Goal: Check status: Check status

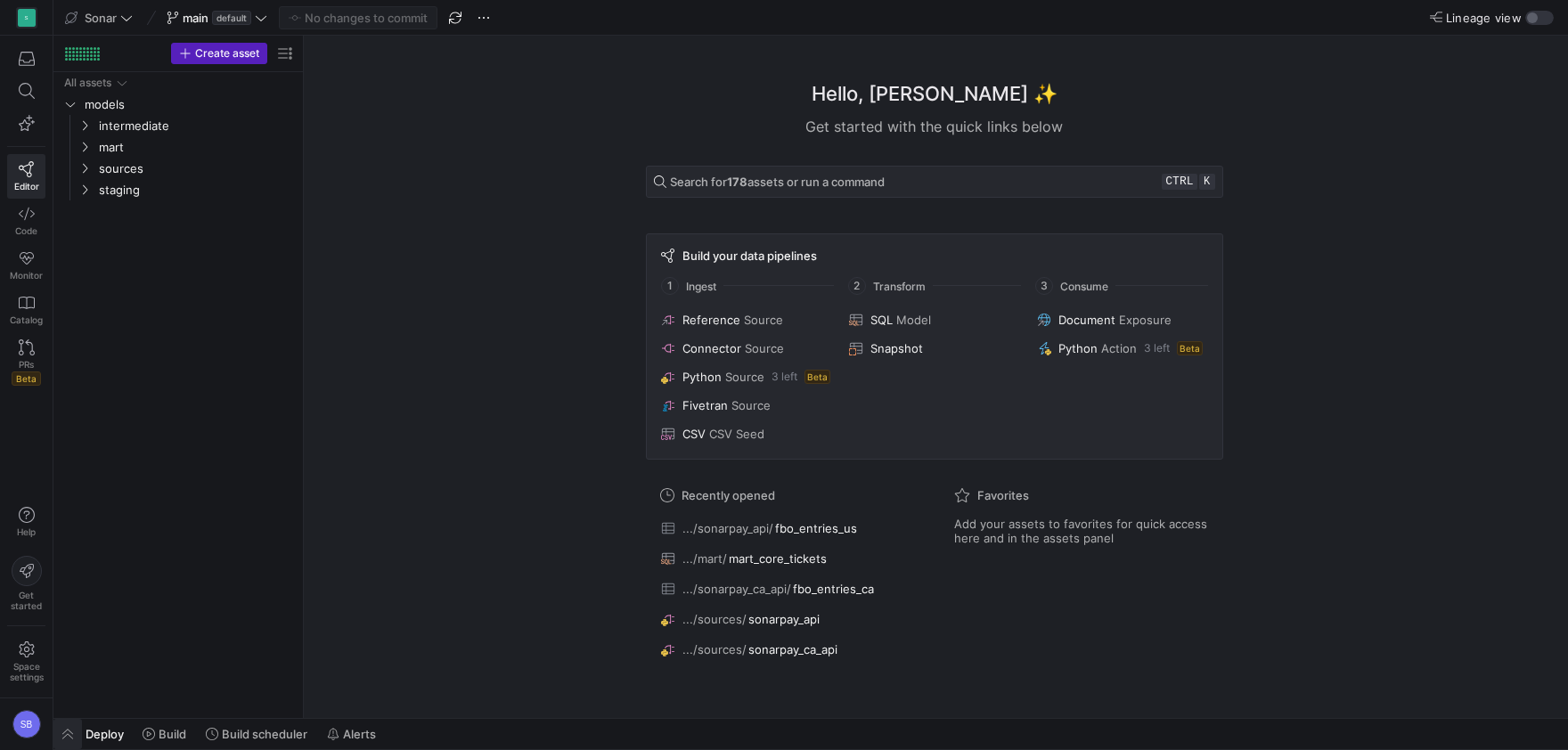
click at [62, 737] on span "button" at bounding box center [67, 733] width 28 height 30
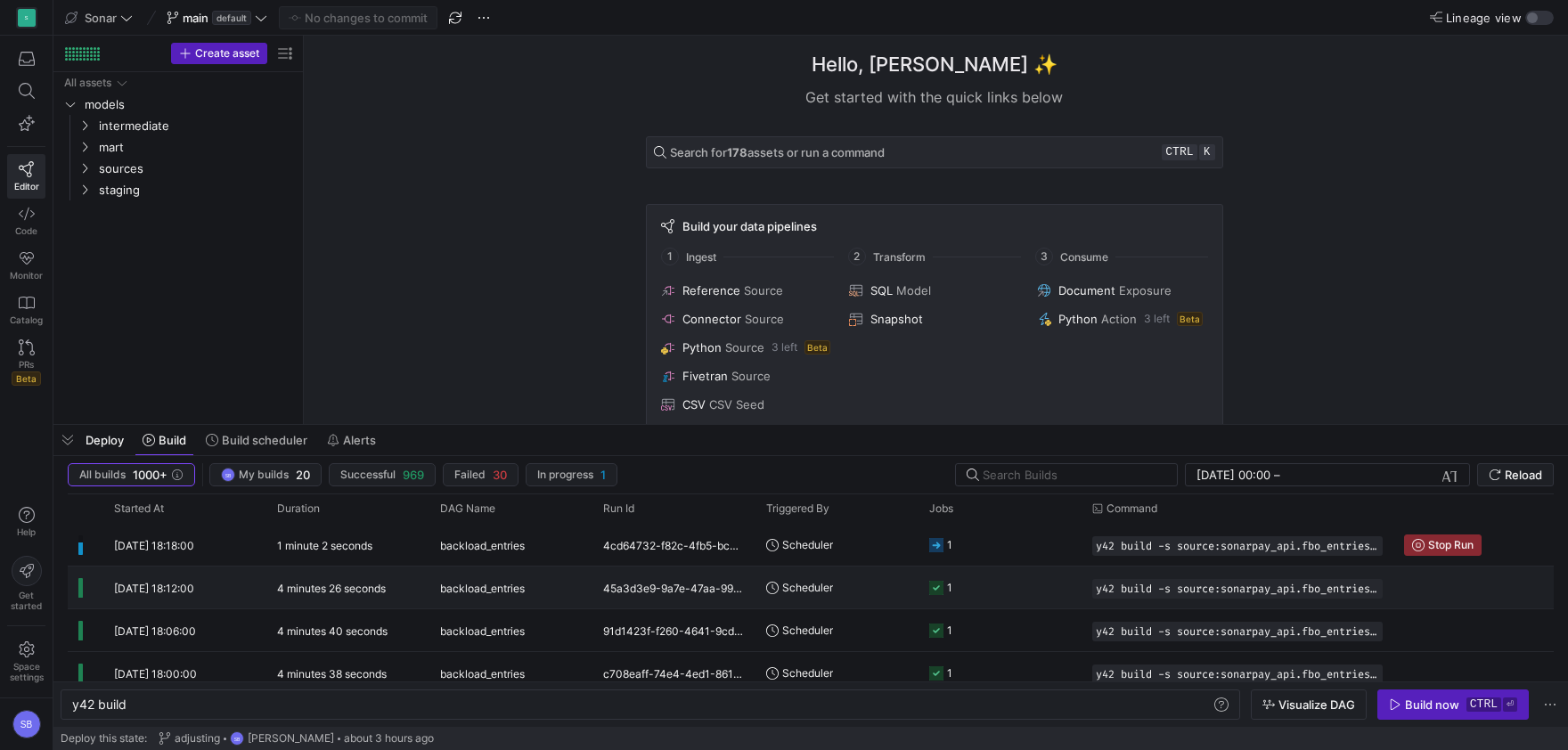
click at [329, 593] on y42-duration "4 minutes 26 seconds" at bounding box center [331, 588] width 108 height 14
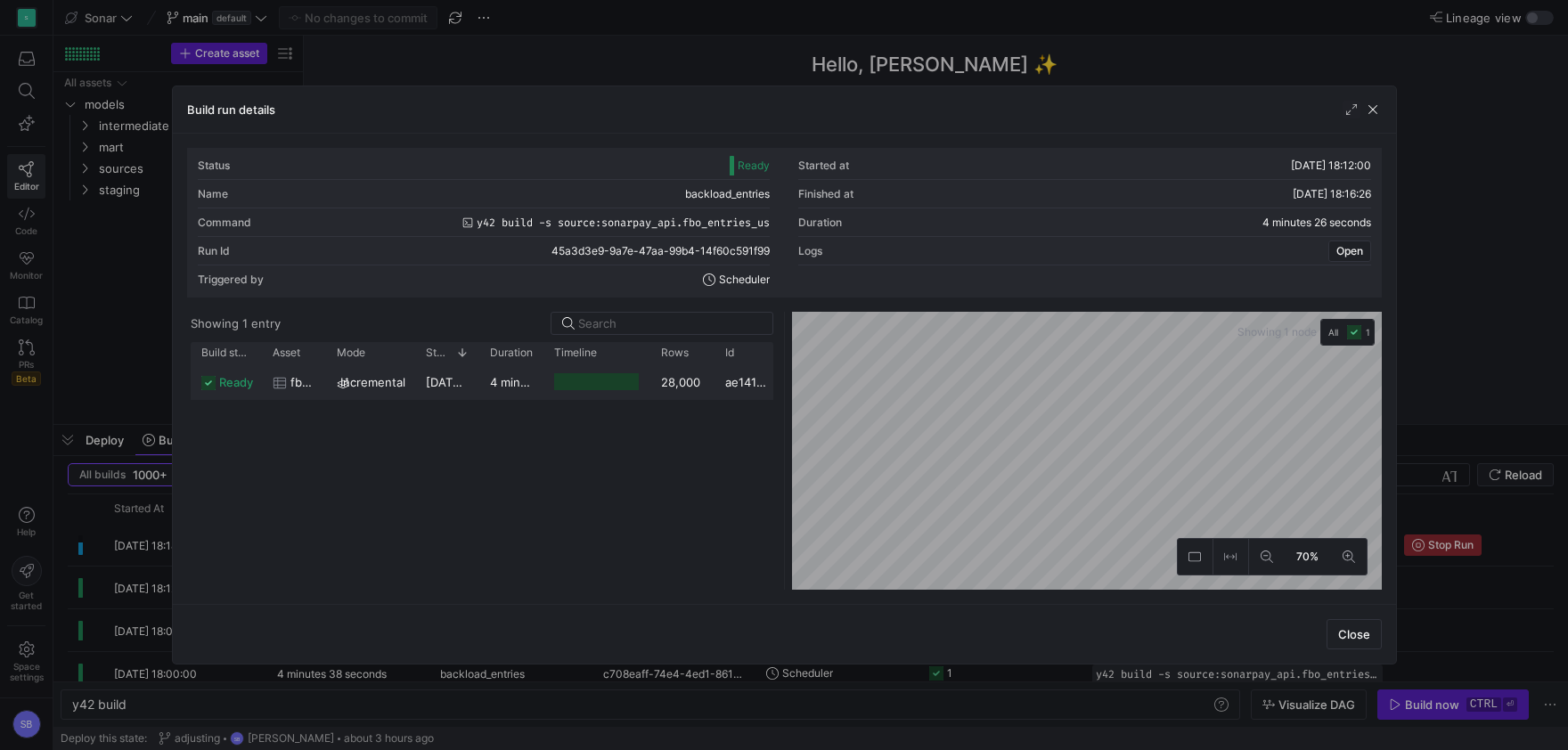
click at [670, 385] on div "28,000" at bounding box center [682, 381] width 64 height 35
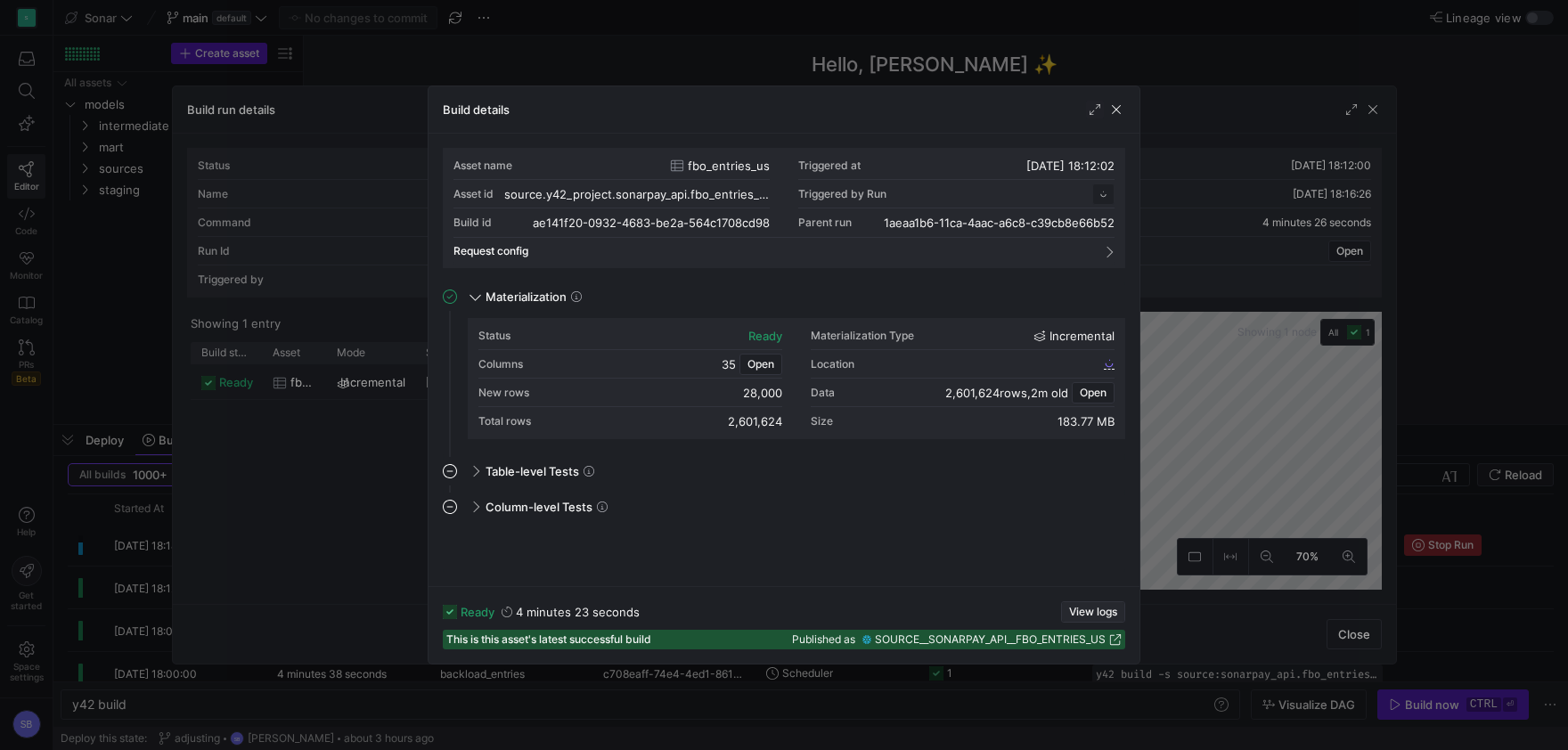
click at [1085, 610] on span "View logs" at bounding box center [1092, 612] width 48 height 13
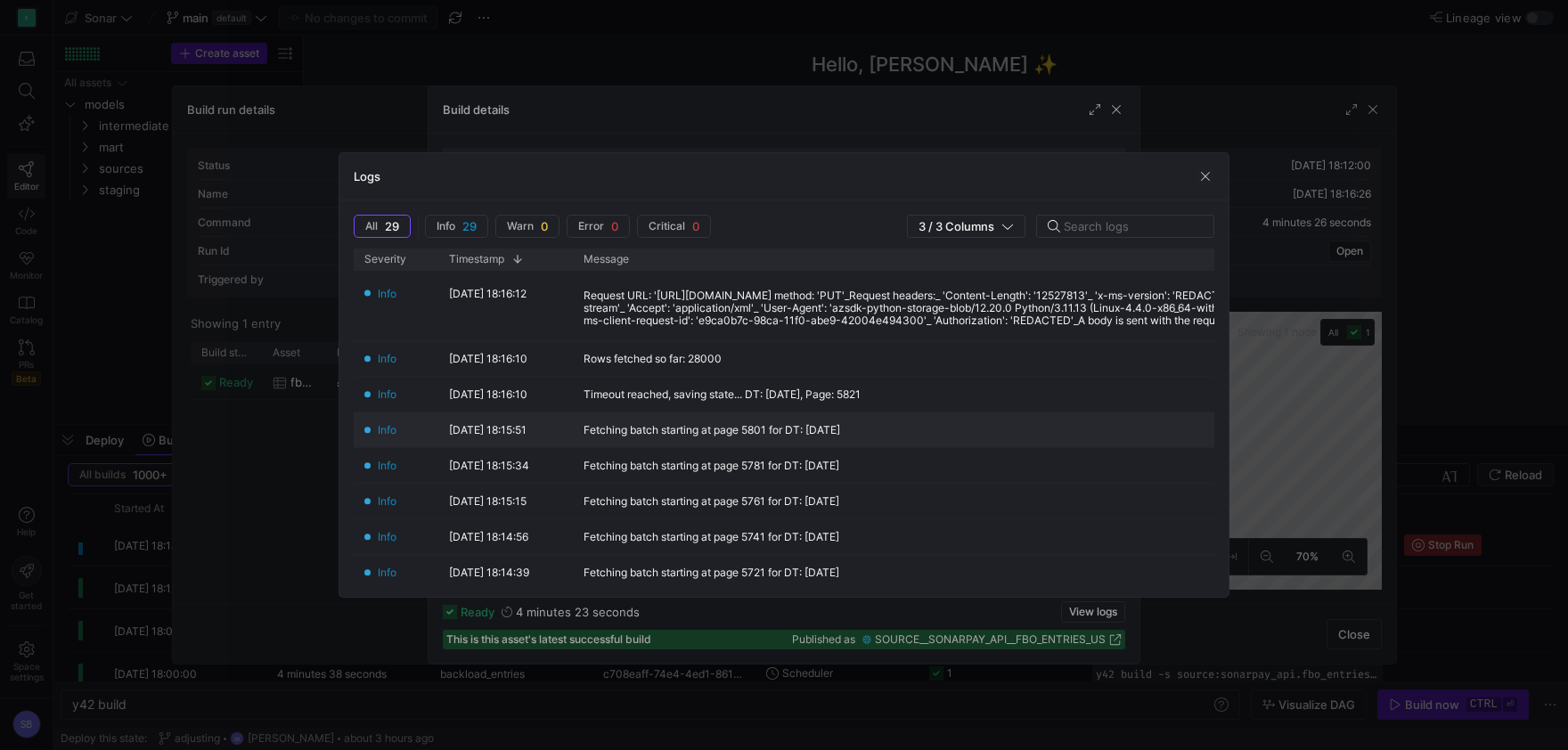
scroll to position [333, 0]
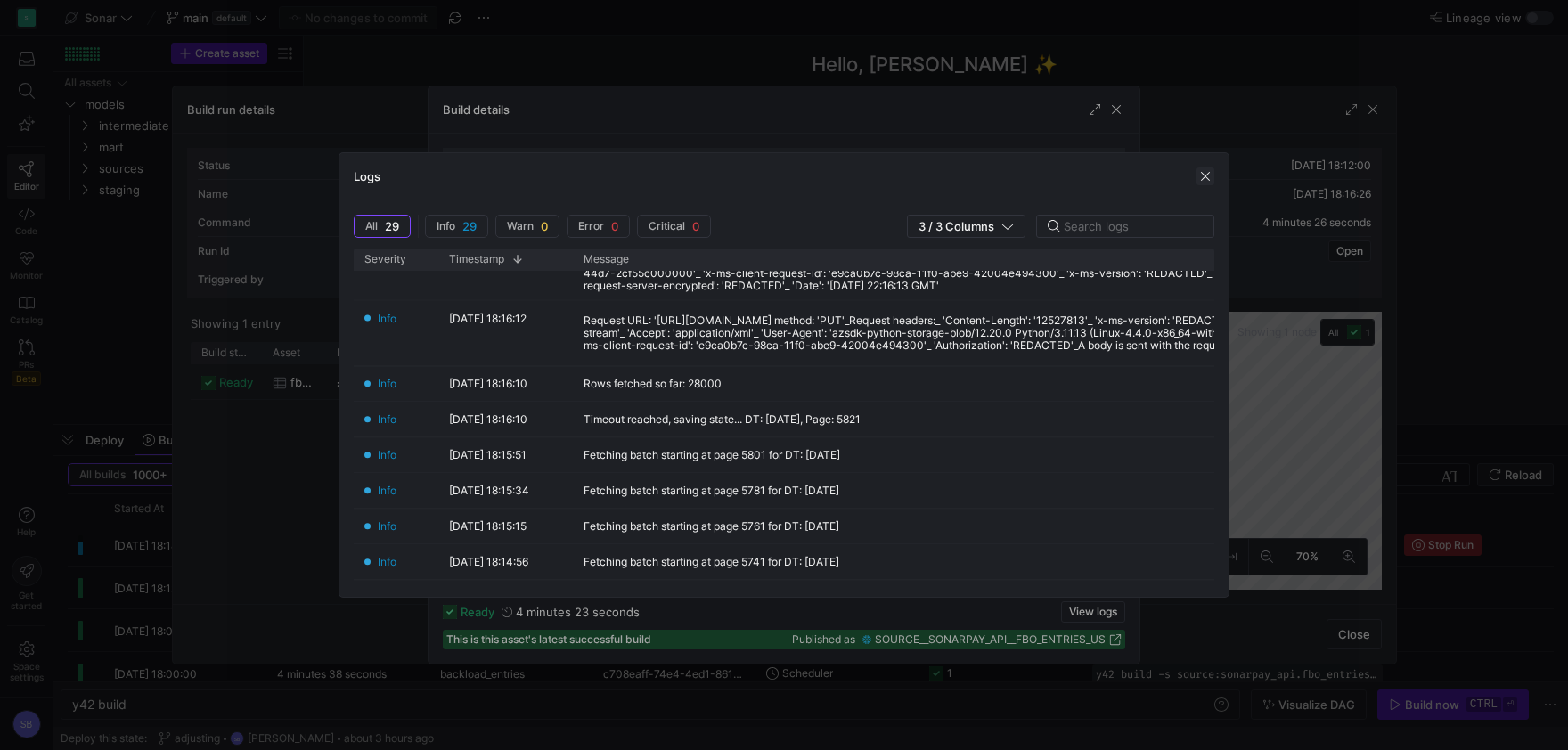
click at [1201, 178] on span "button" at bounding box center [1205, 177] width 18 height 18
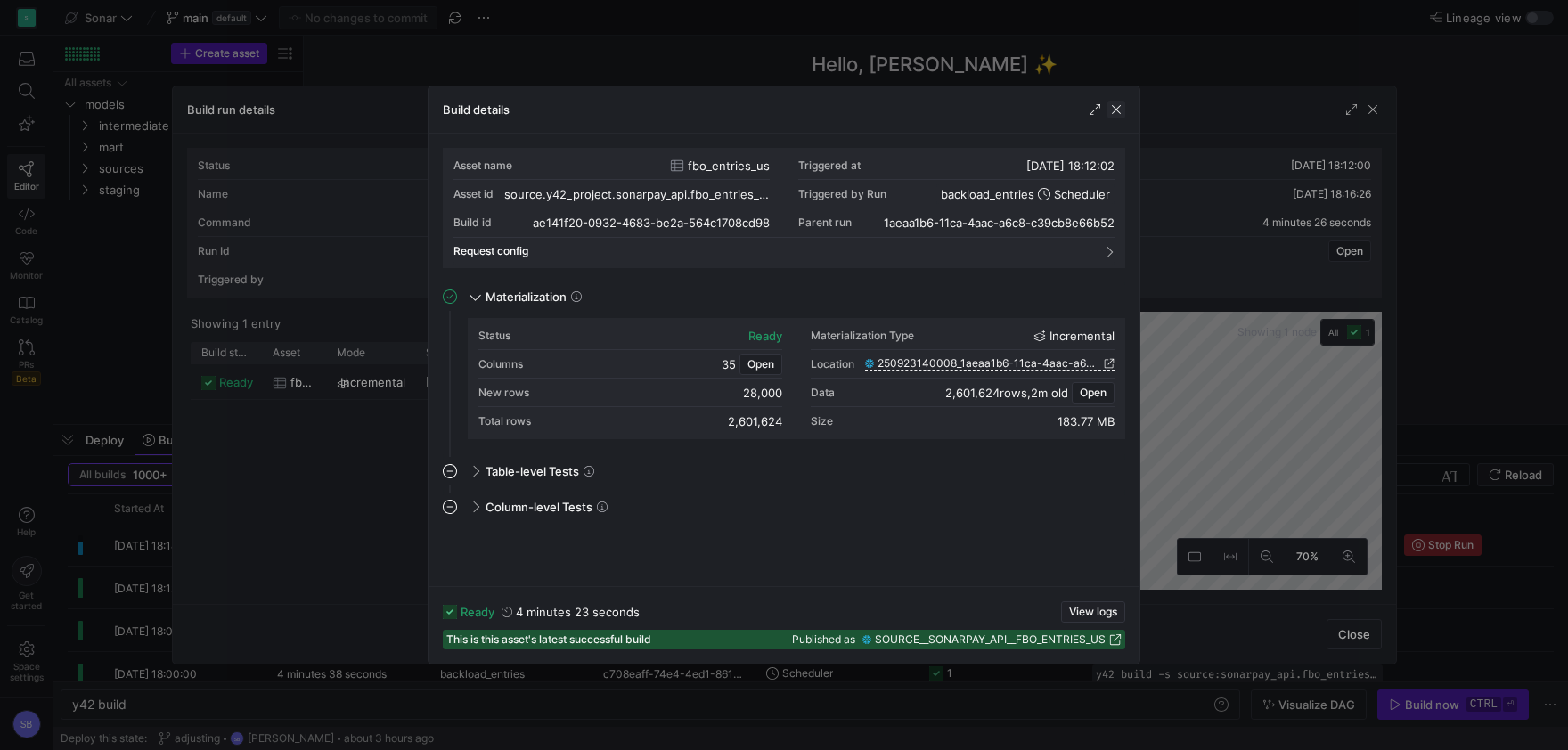
click at [1121, 107] on span "button" at bounding box center [1116, 109] width 18 height 18
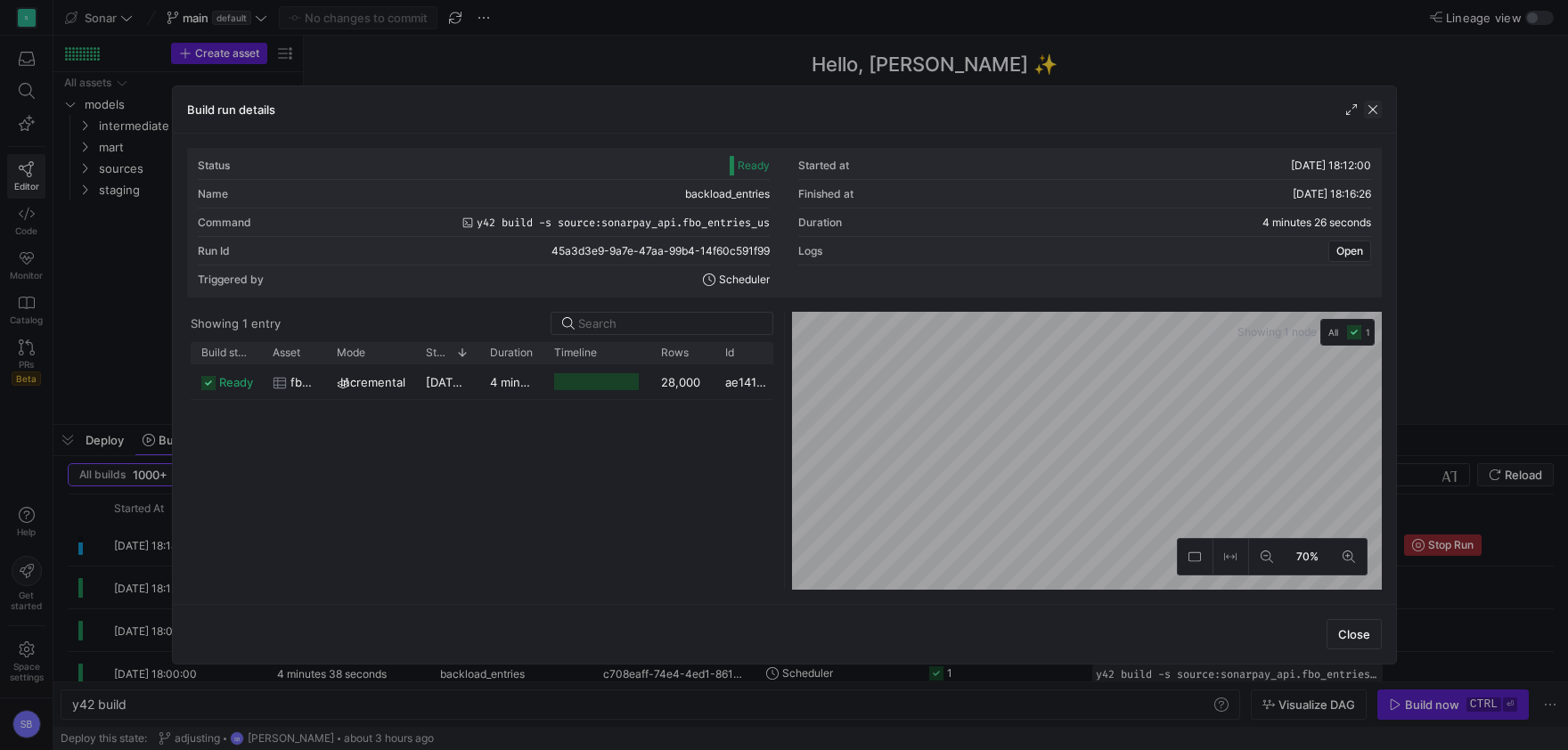
click at [1368, 106] on span "button" at bounding box center [1373, 109] width 18 height 18
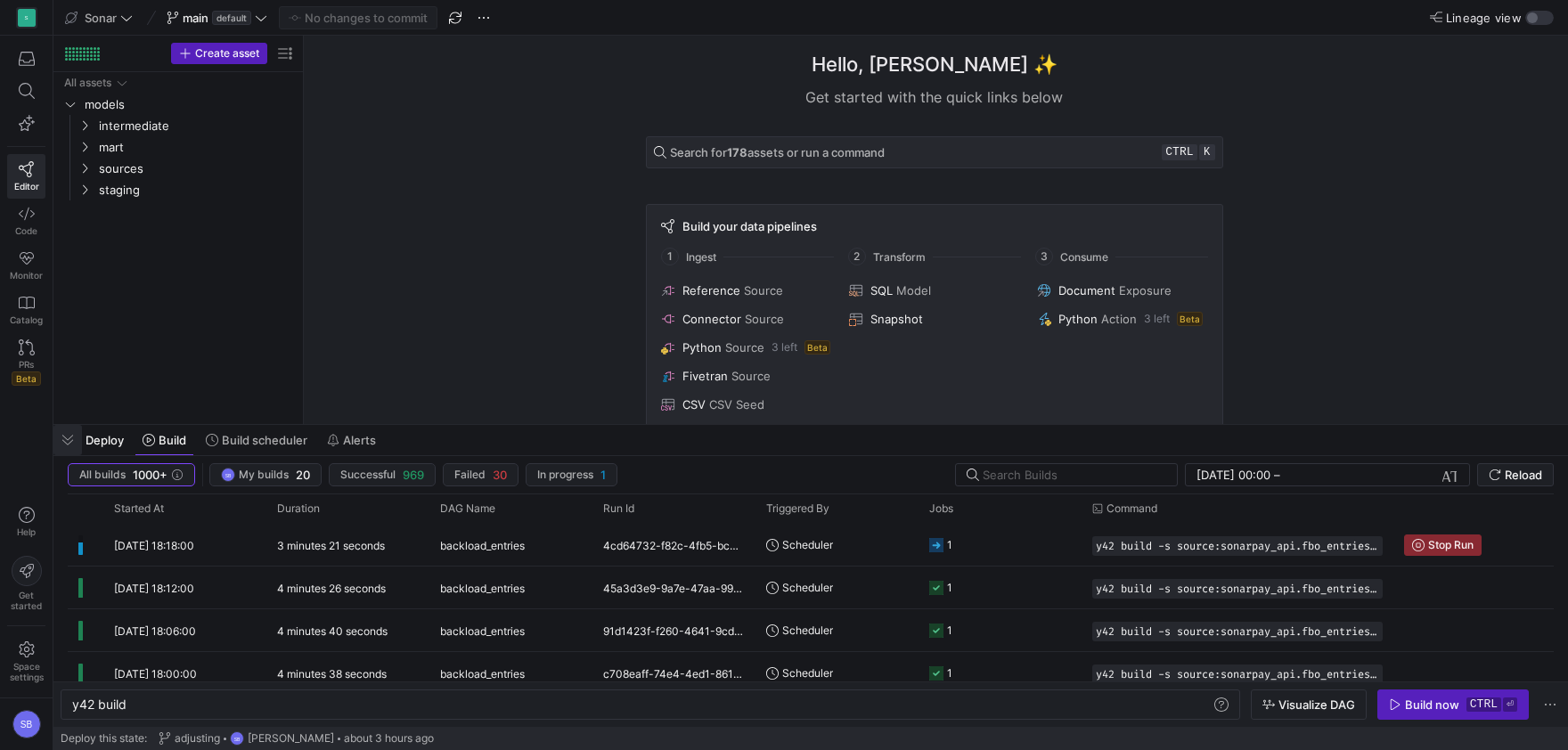
click at [71, 432] on span "button" at bounding box center [67, 439] width 28 height 30
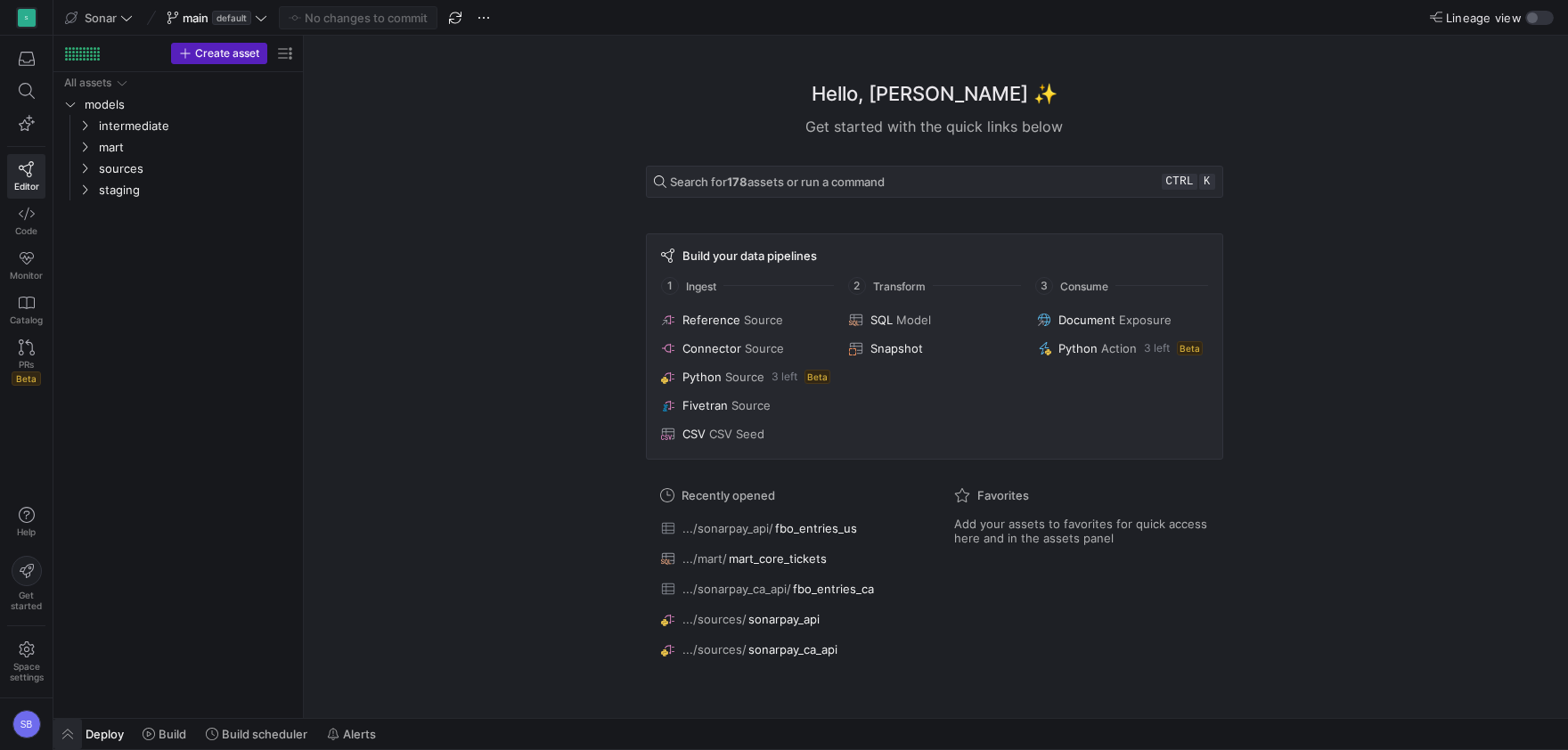
click at [74, 727] on span "button" at bounding box center [67, 733] width 28 height 30
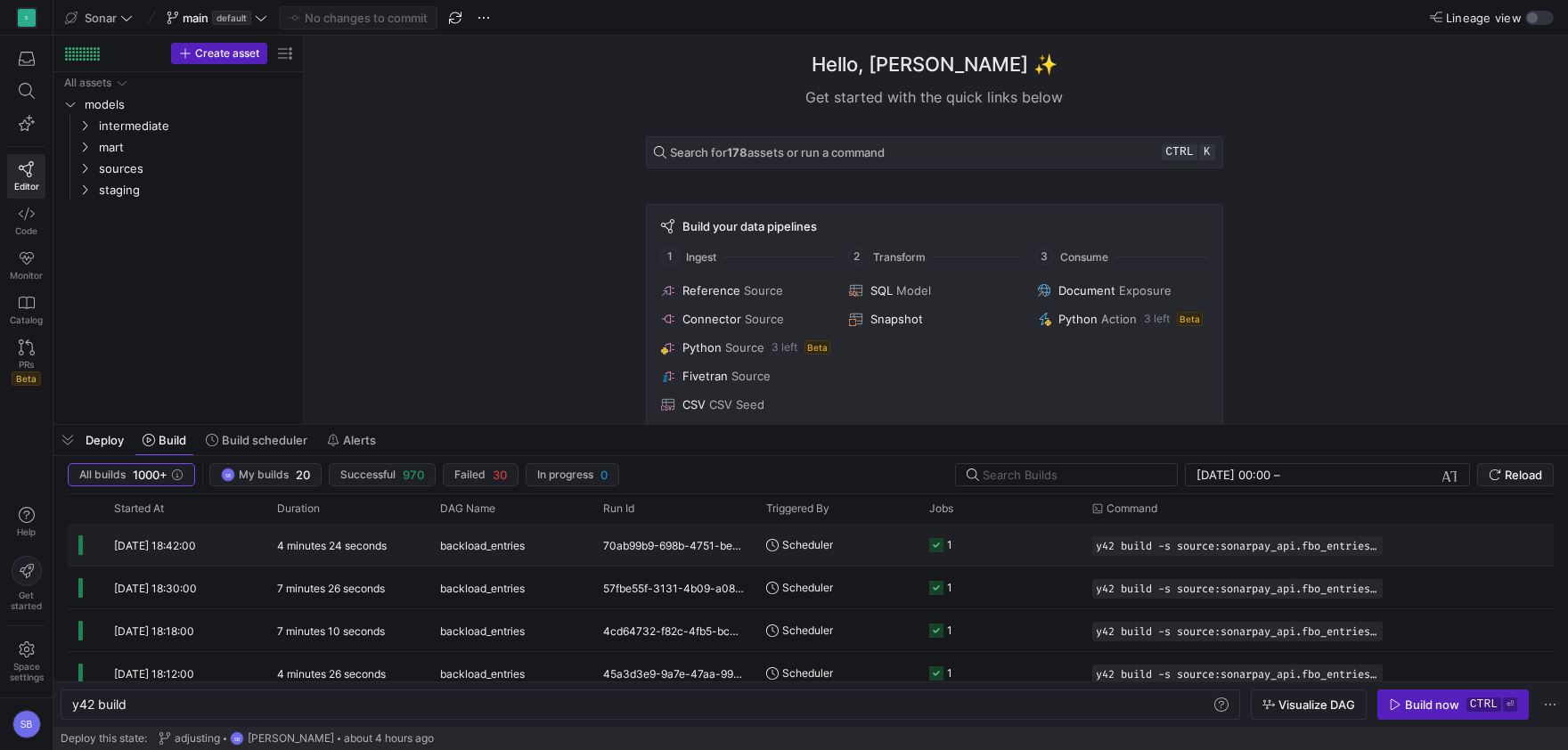
click at [377, 548] on y42-duration "4 minutes 24 seconds" at bounding box center [332, 545] width 109 height 14
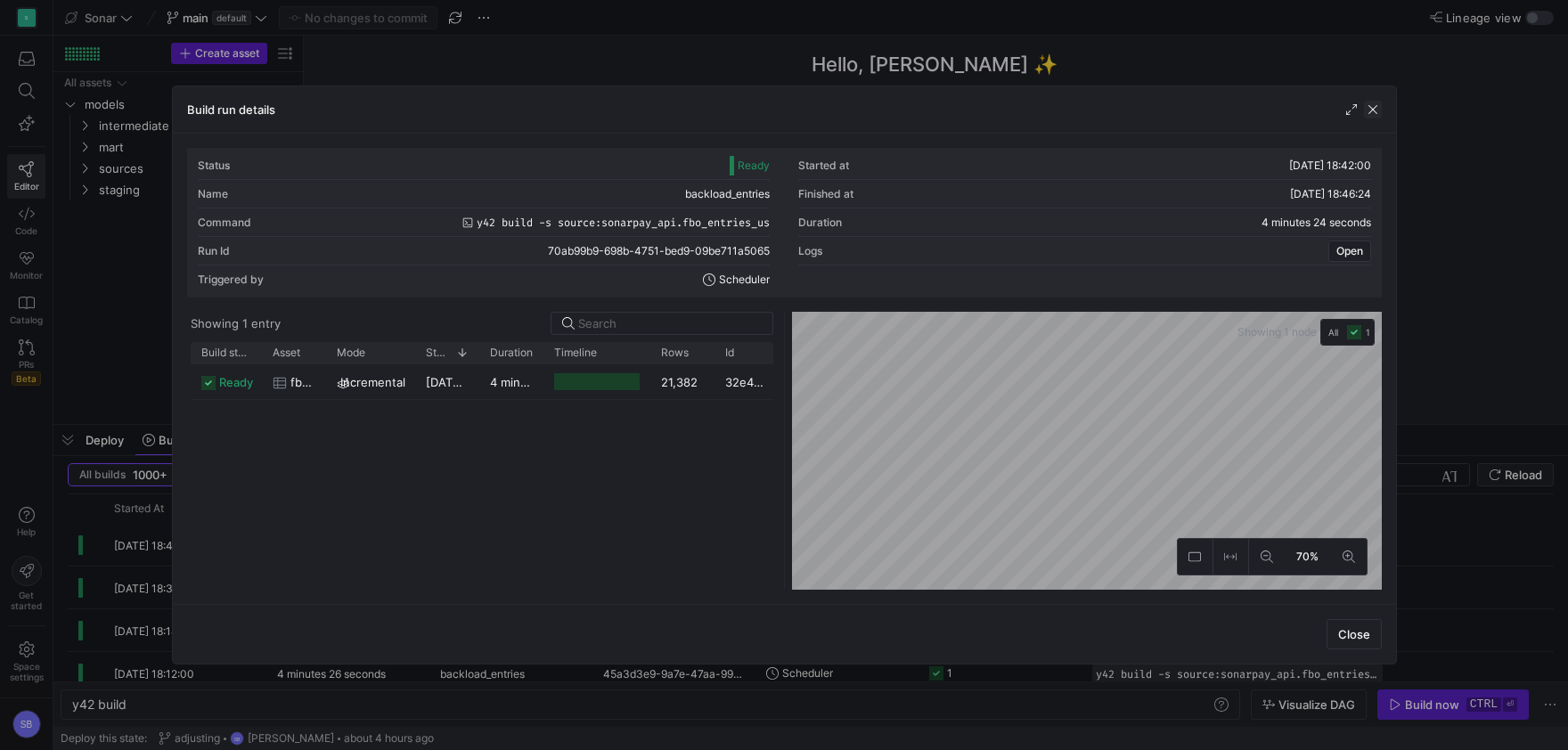
click at [1374, 108] on span "button" at bounding box center [1373, 109] width 18 height 18
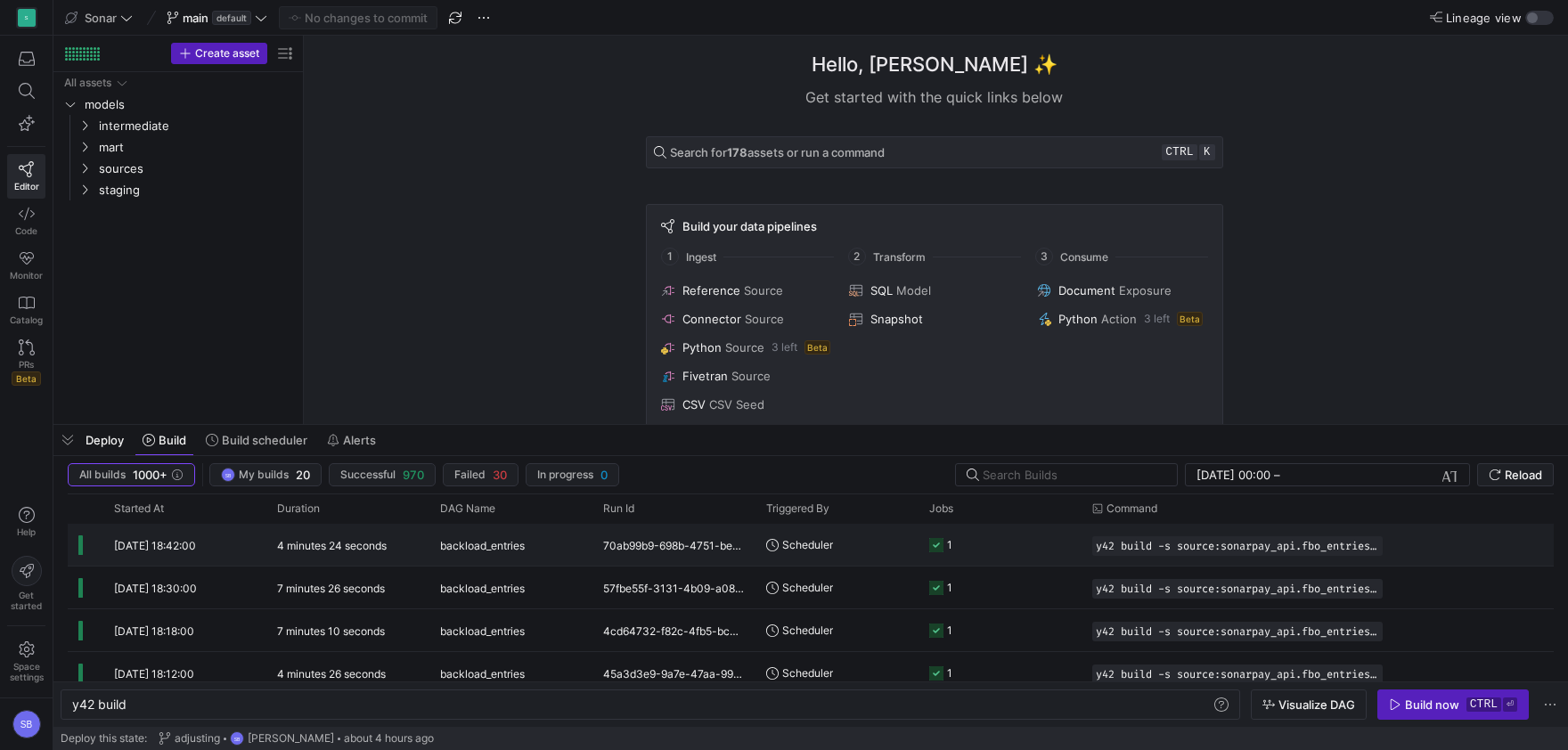
click at [231, 552] on div "[DATE] 18:42:00" at bounding box center [184, 544] width 163 height 42
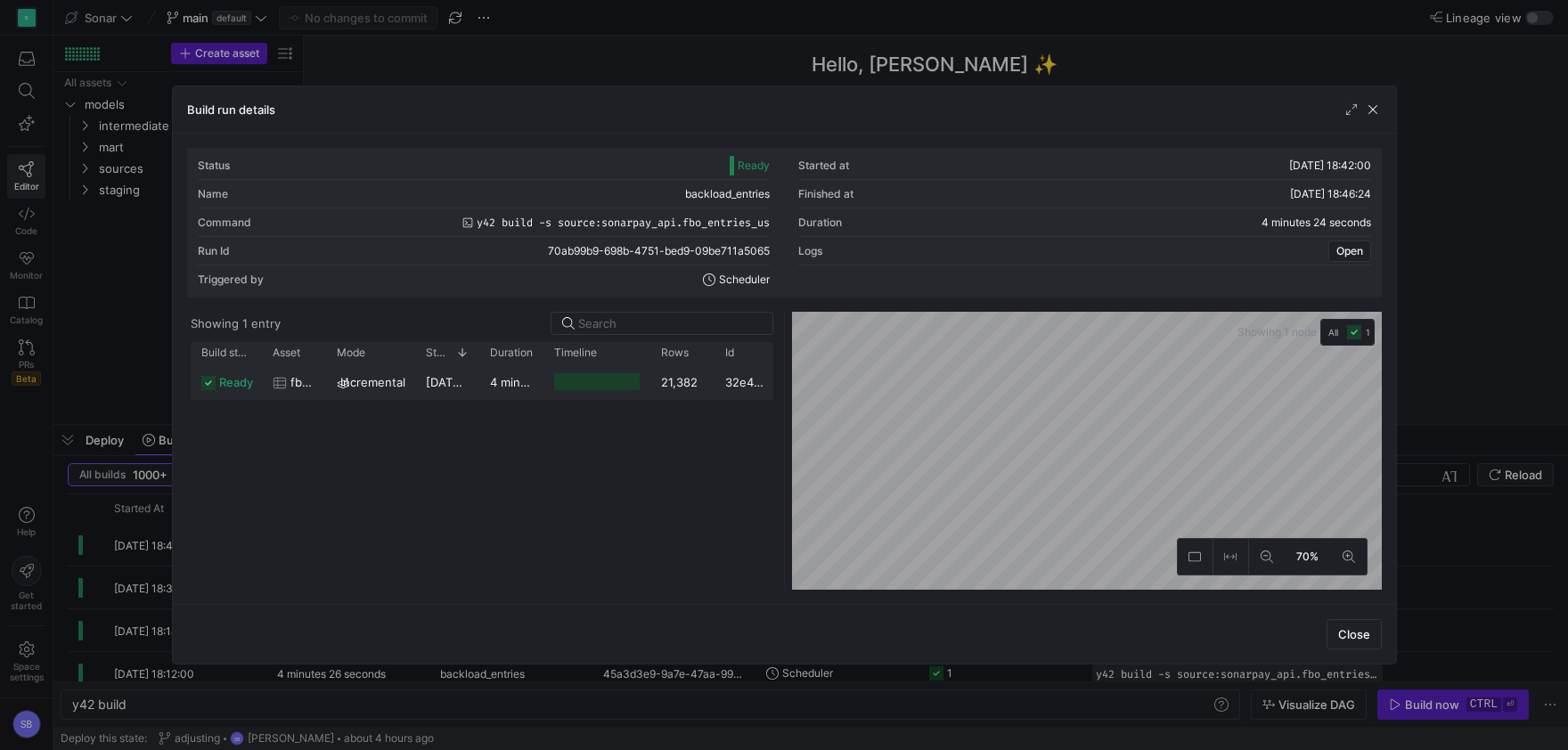
click at [482, 387] on div "4 minutes 22 seconds" at bounding box center [511, 381] width 64 height 35
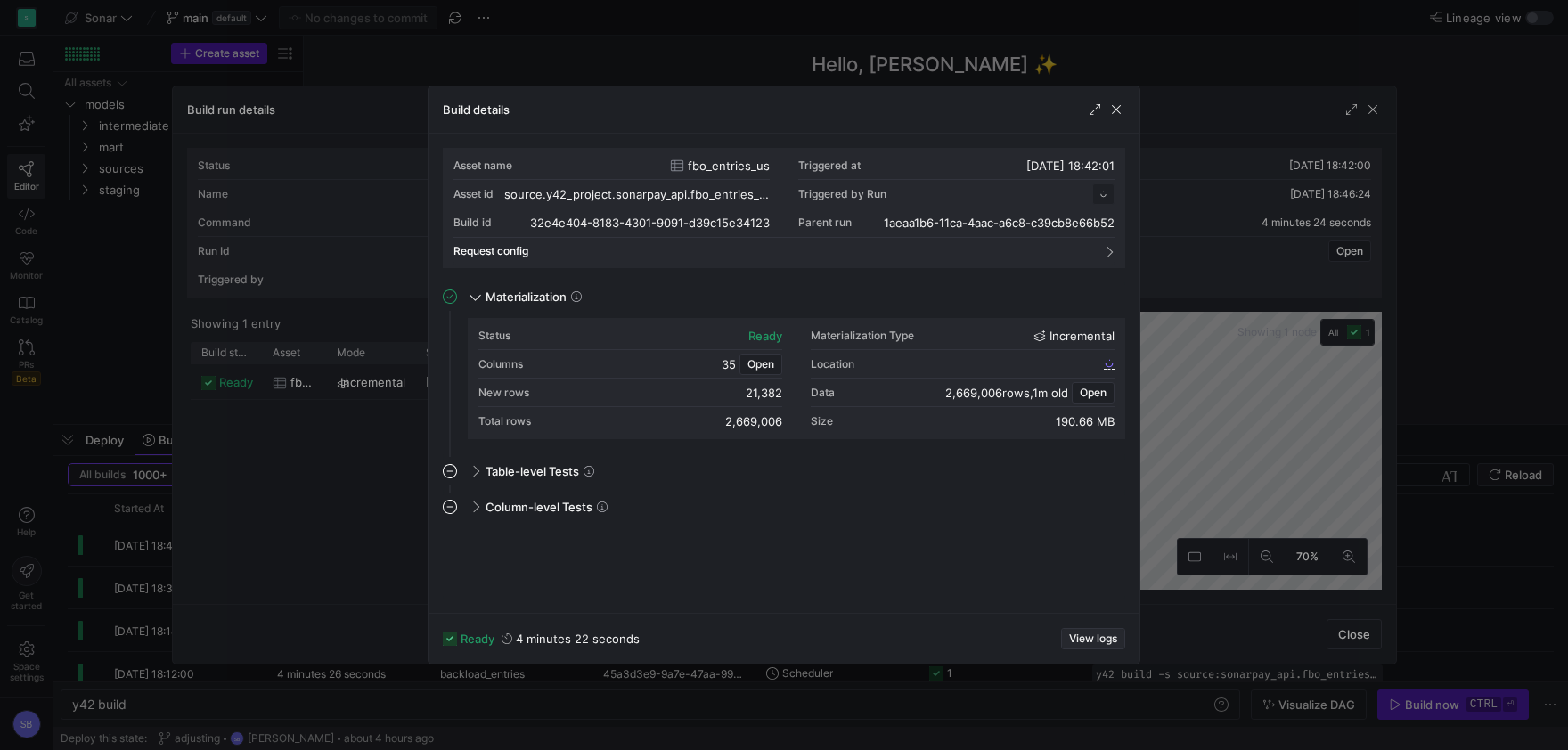
click at [1080, 633] on span "View logs" at bounding box center [1092, 638] width 48 height 13
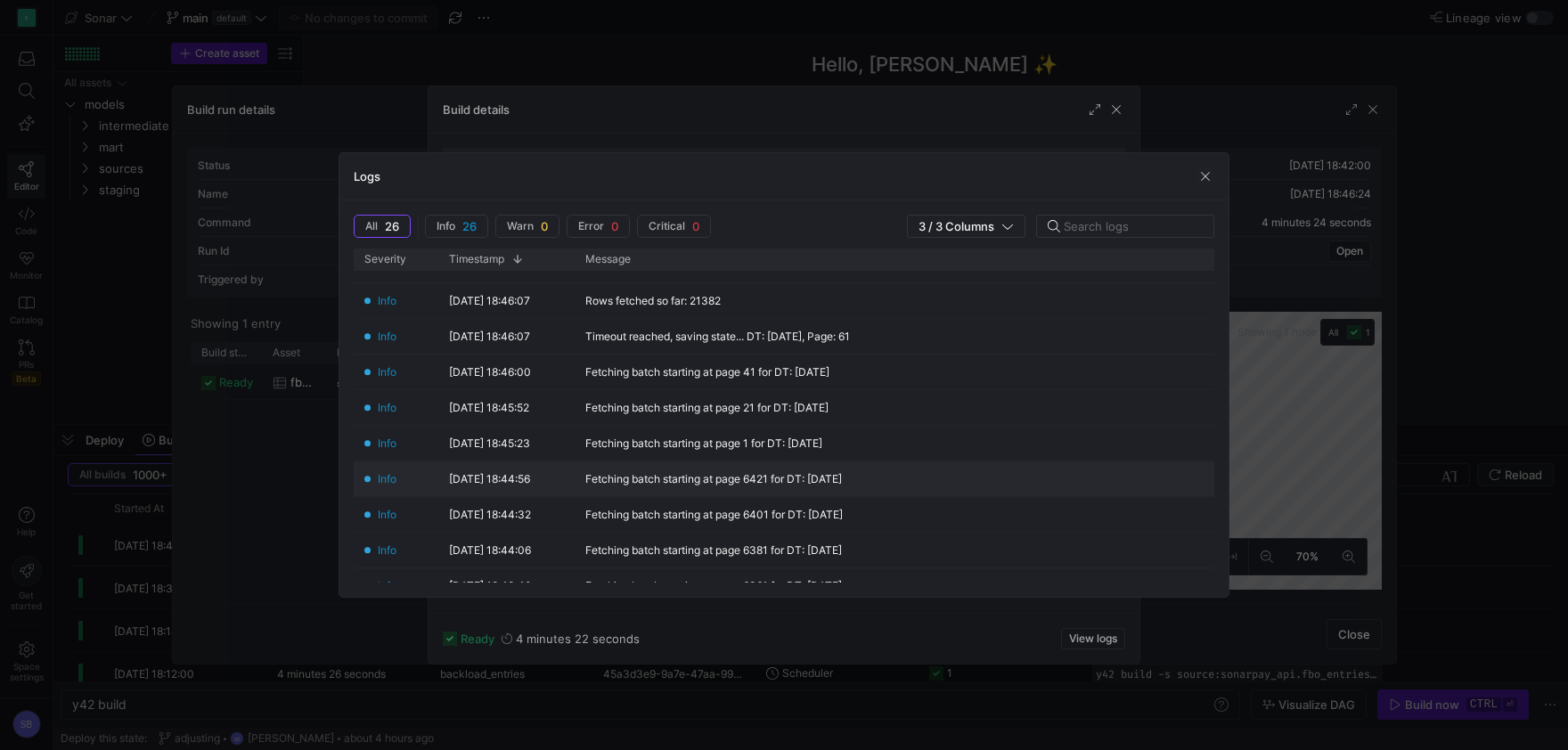
scroll to position [415, 0]
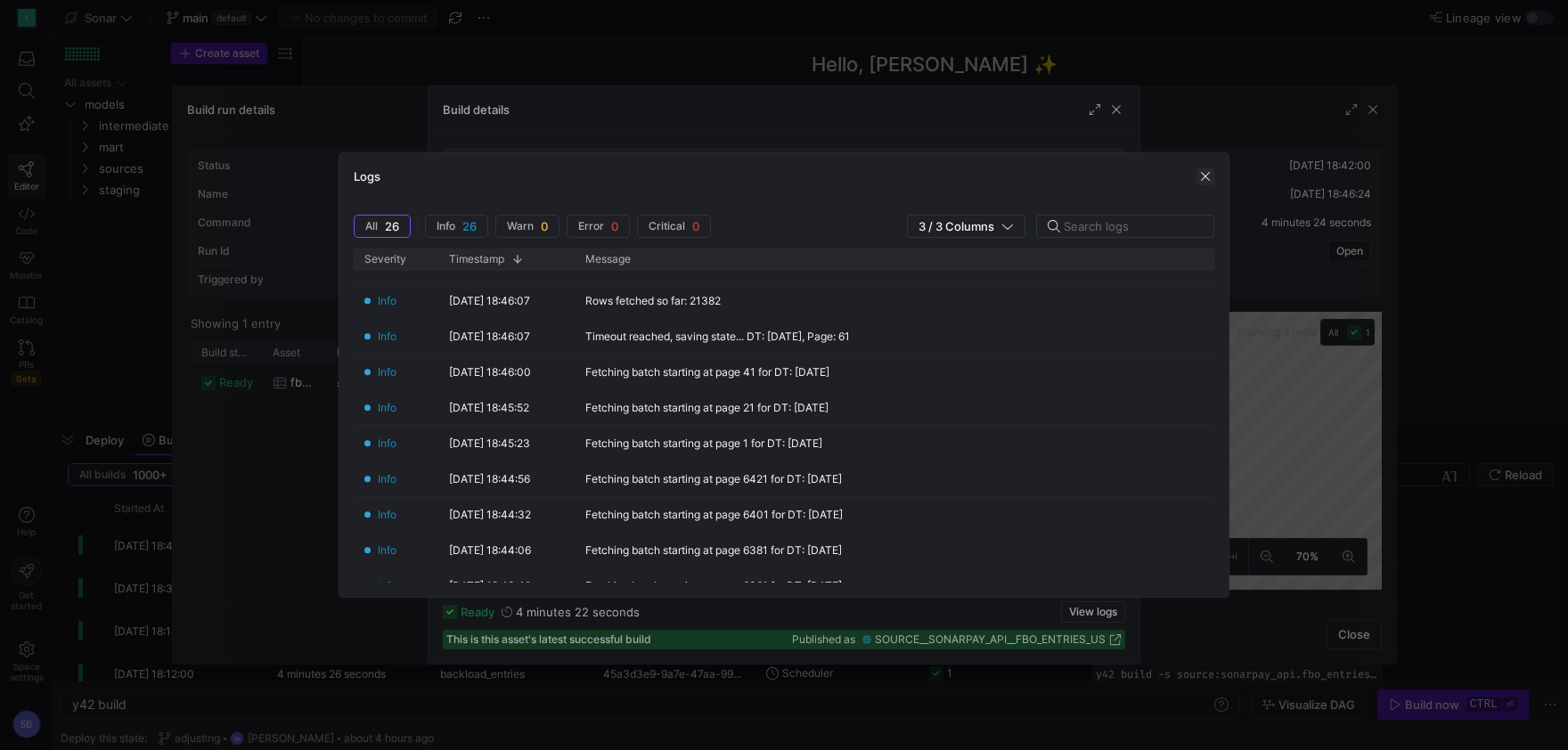
click at [1200, 172] on span "button" at bounding box center [1205, 177] width 18 height 18
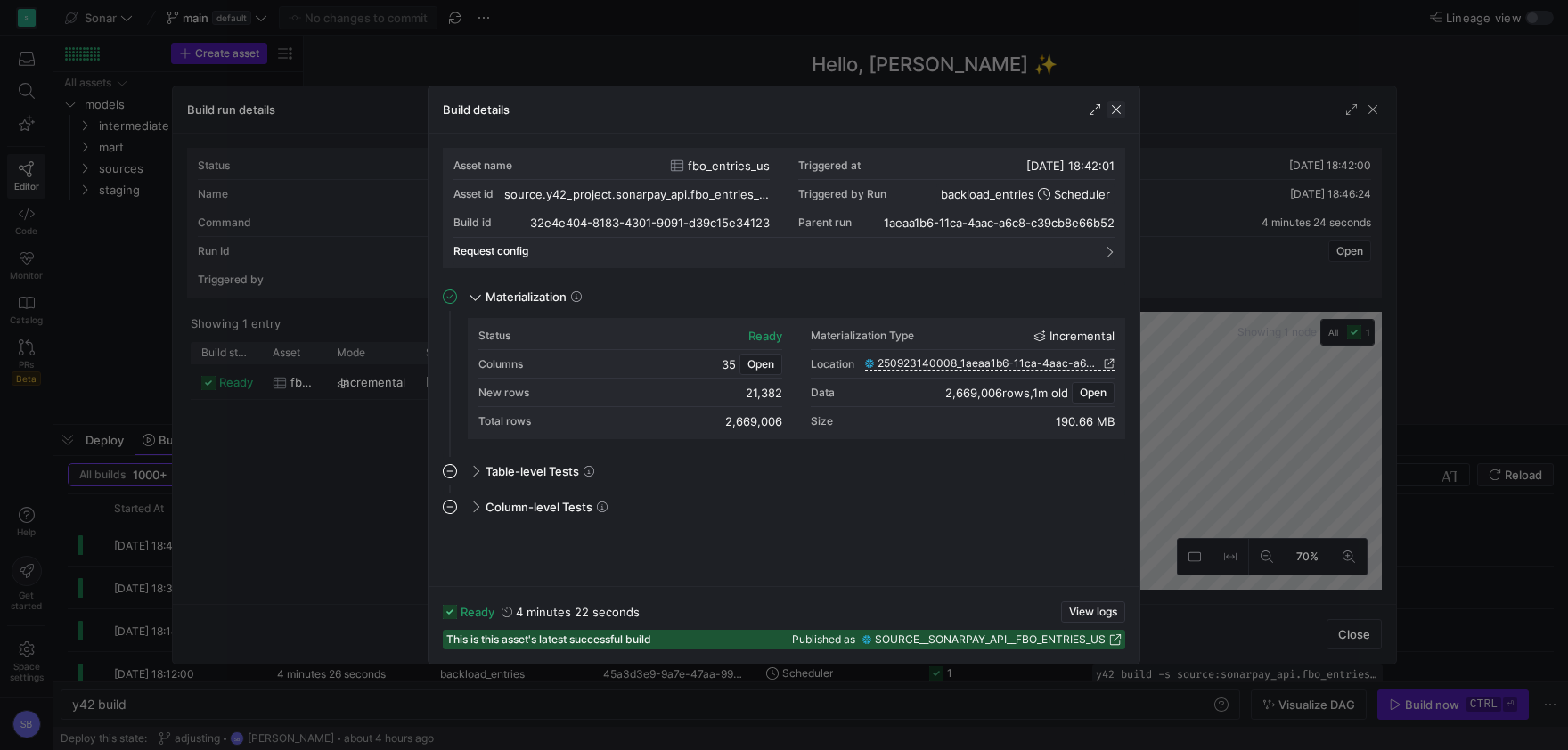
click at [1118, 106] on span "button" at bounding box center [1116, 109] width 18 height 18
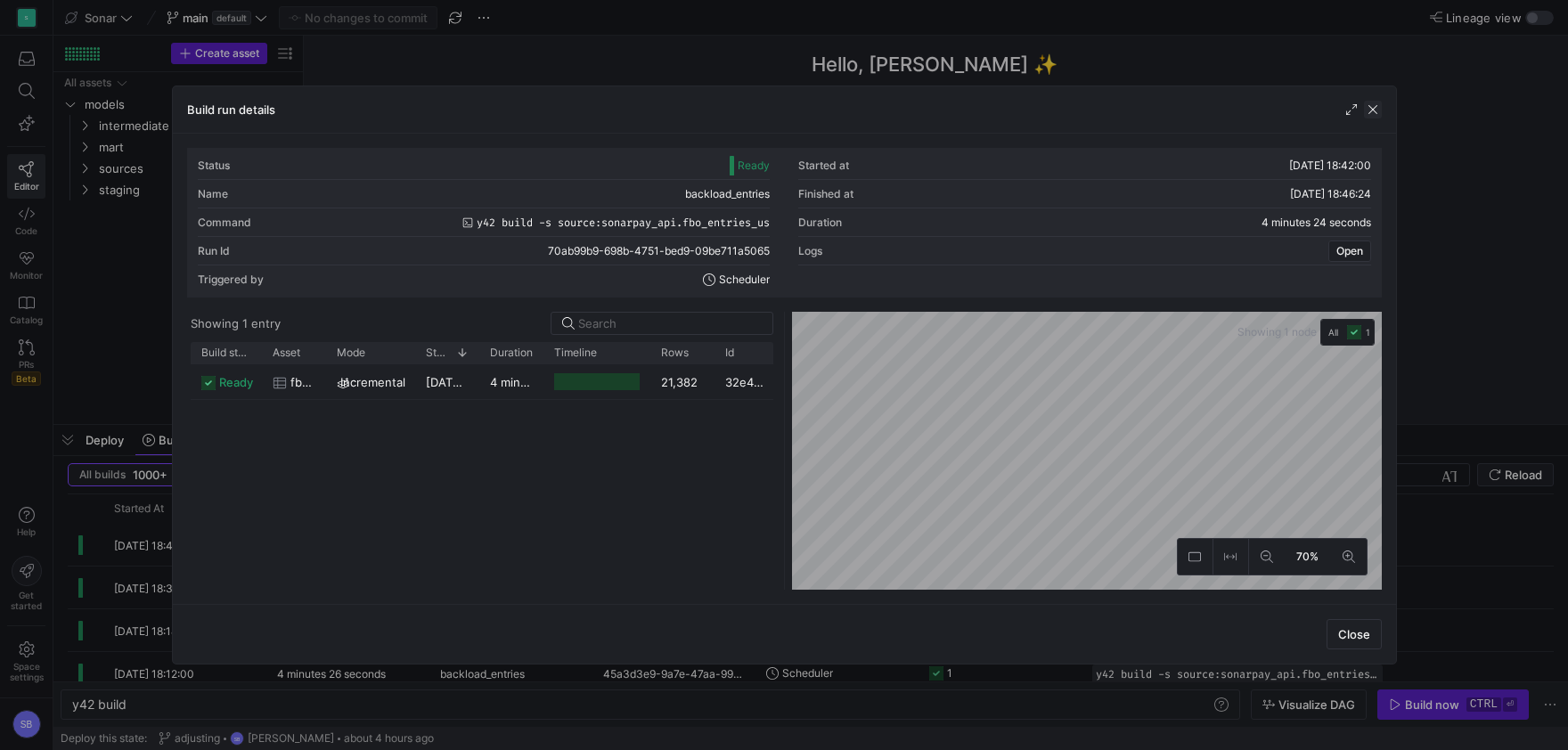
click at [1377, 109] on span "button" at bounding box center [1373, 109] width 18 height 18
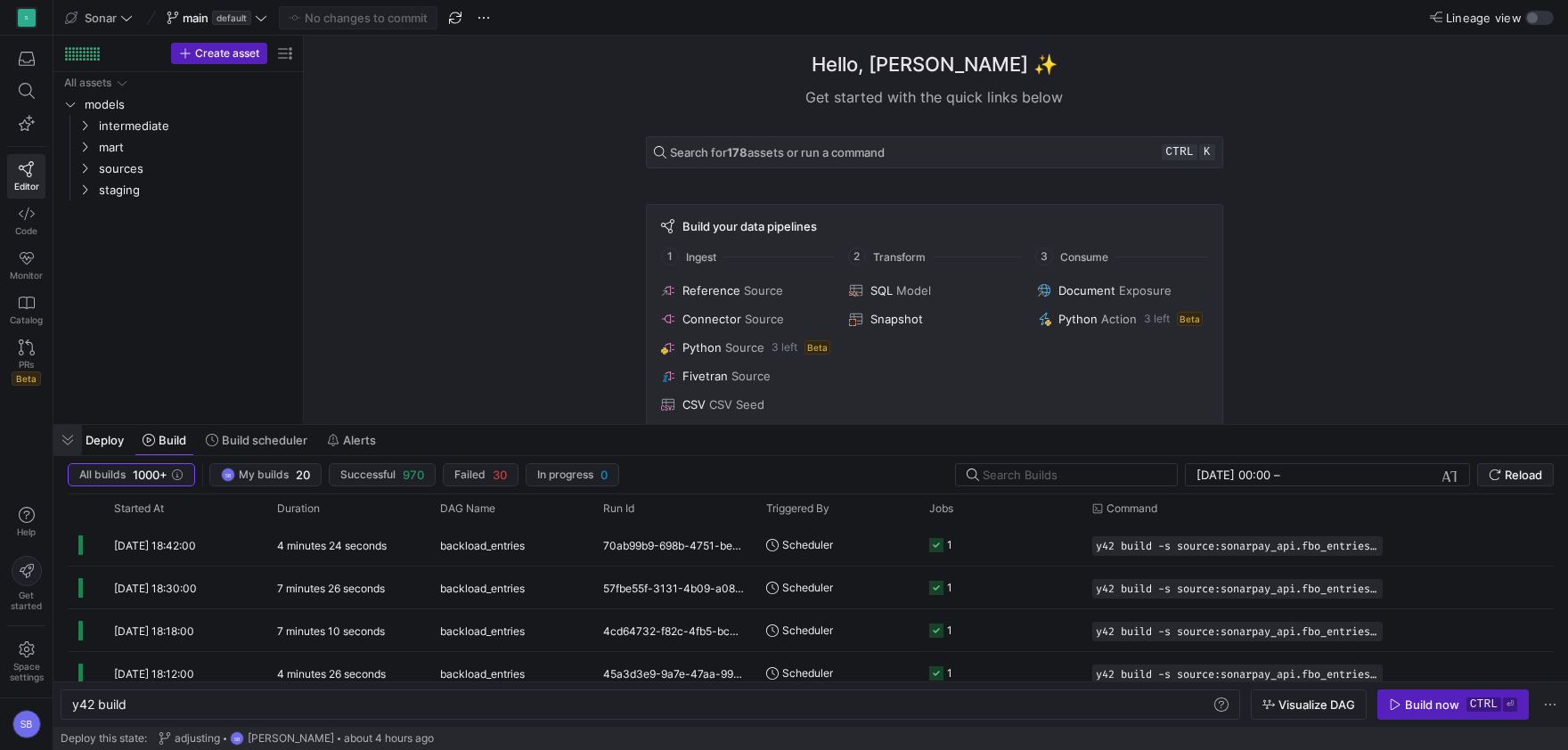
click at [72, 442] on span "button" at bounding box center [67, 439] width 28 height 30
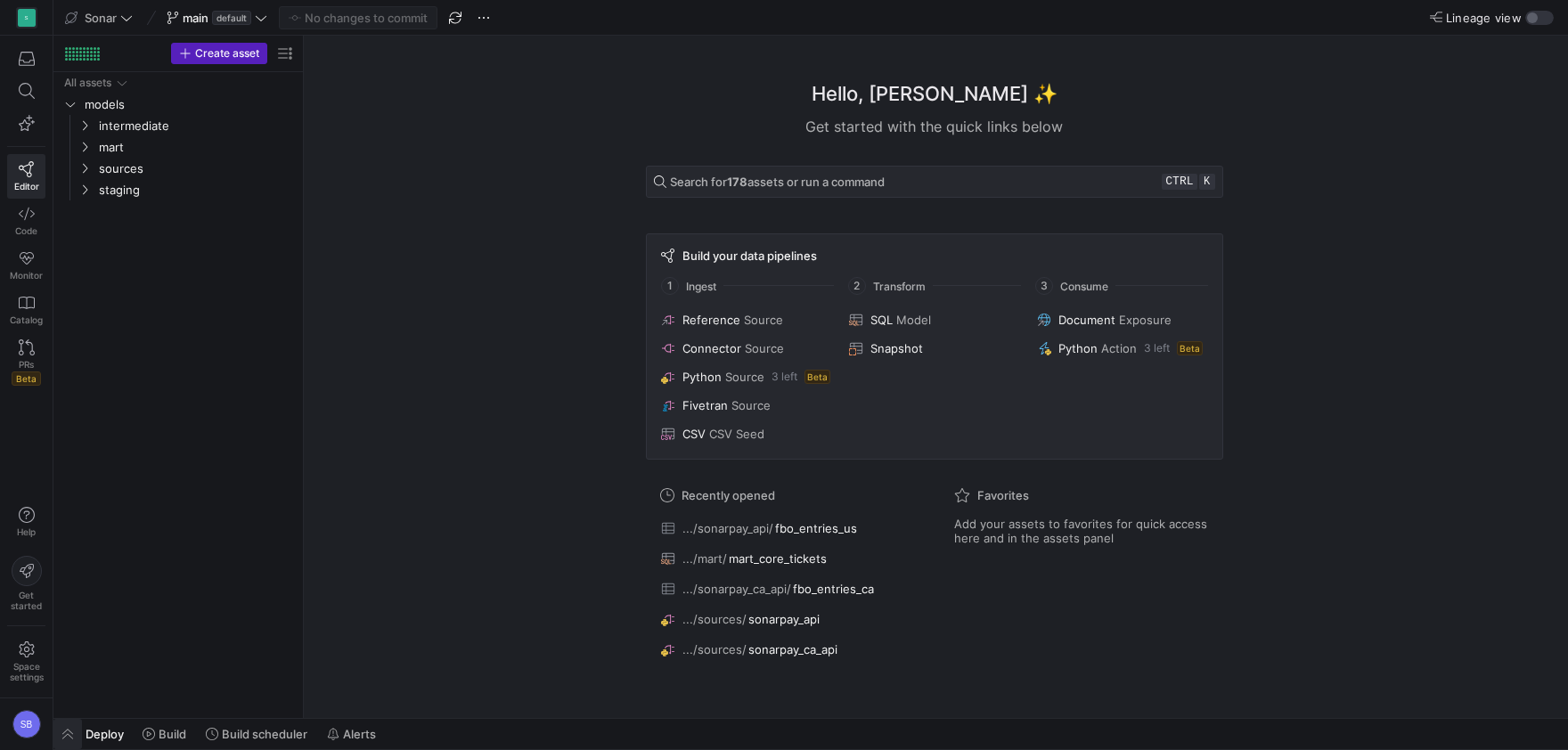
click at [71, 730] on span "button" at bounding box center [67, 733] width 28 height 30
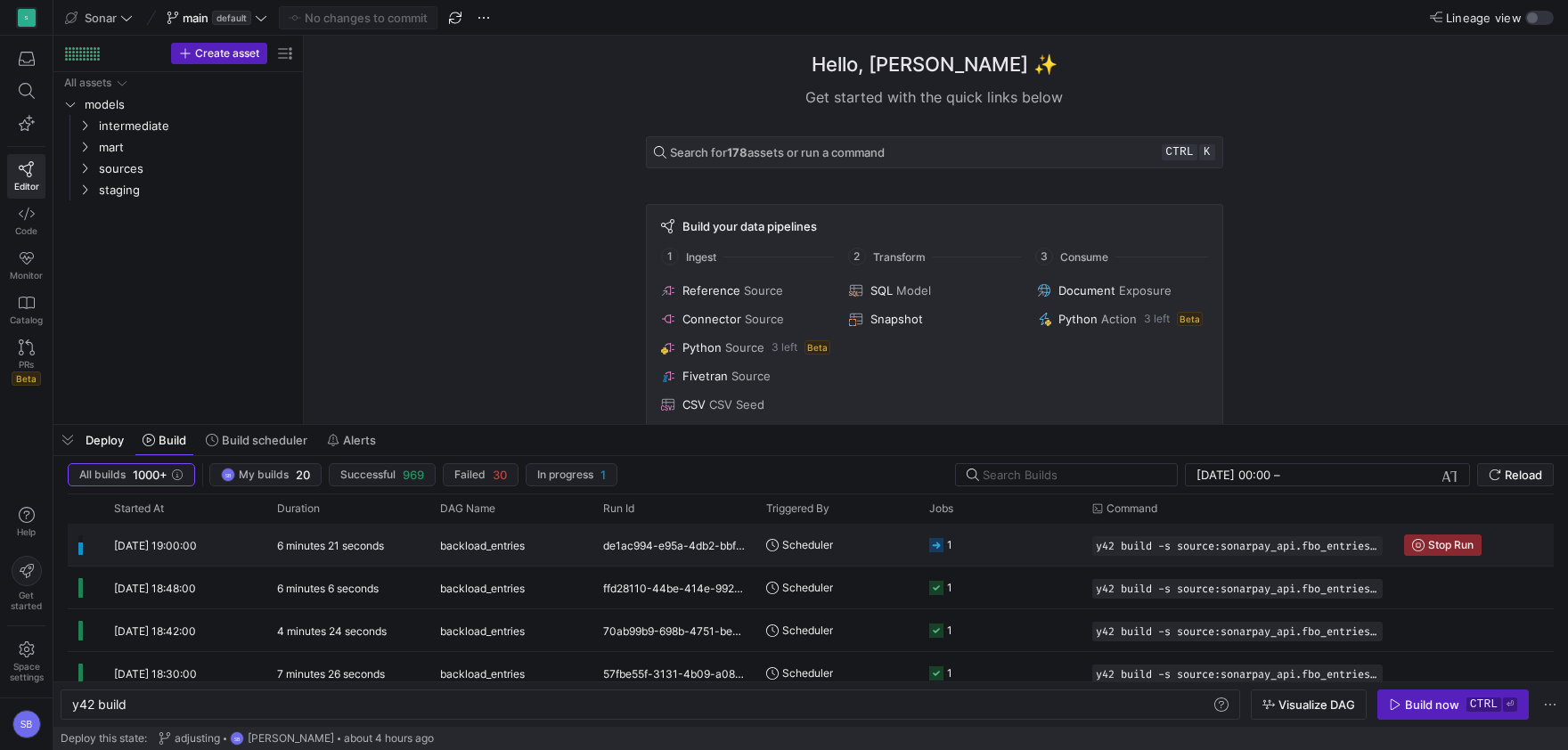
click at [566, 548] on div "backload_entries" at bounding box center [510, 545] width 141 height 42
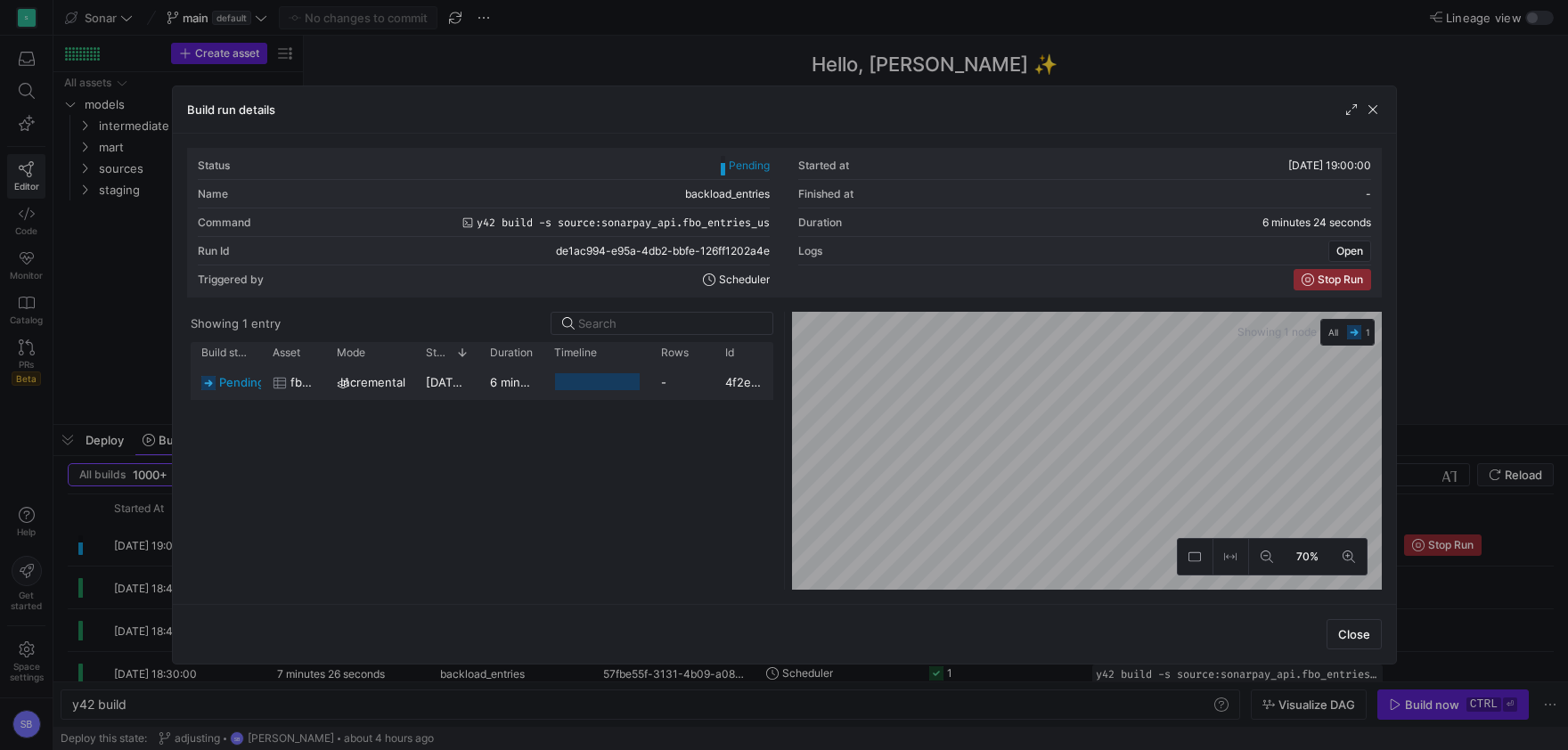
click at [518, 383] on y42-duration "6 minutes 17 seconds" at bounding box center [550, 381] width 121 height 15
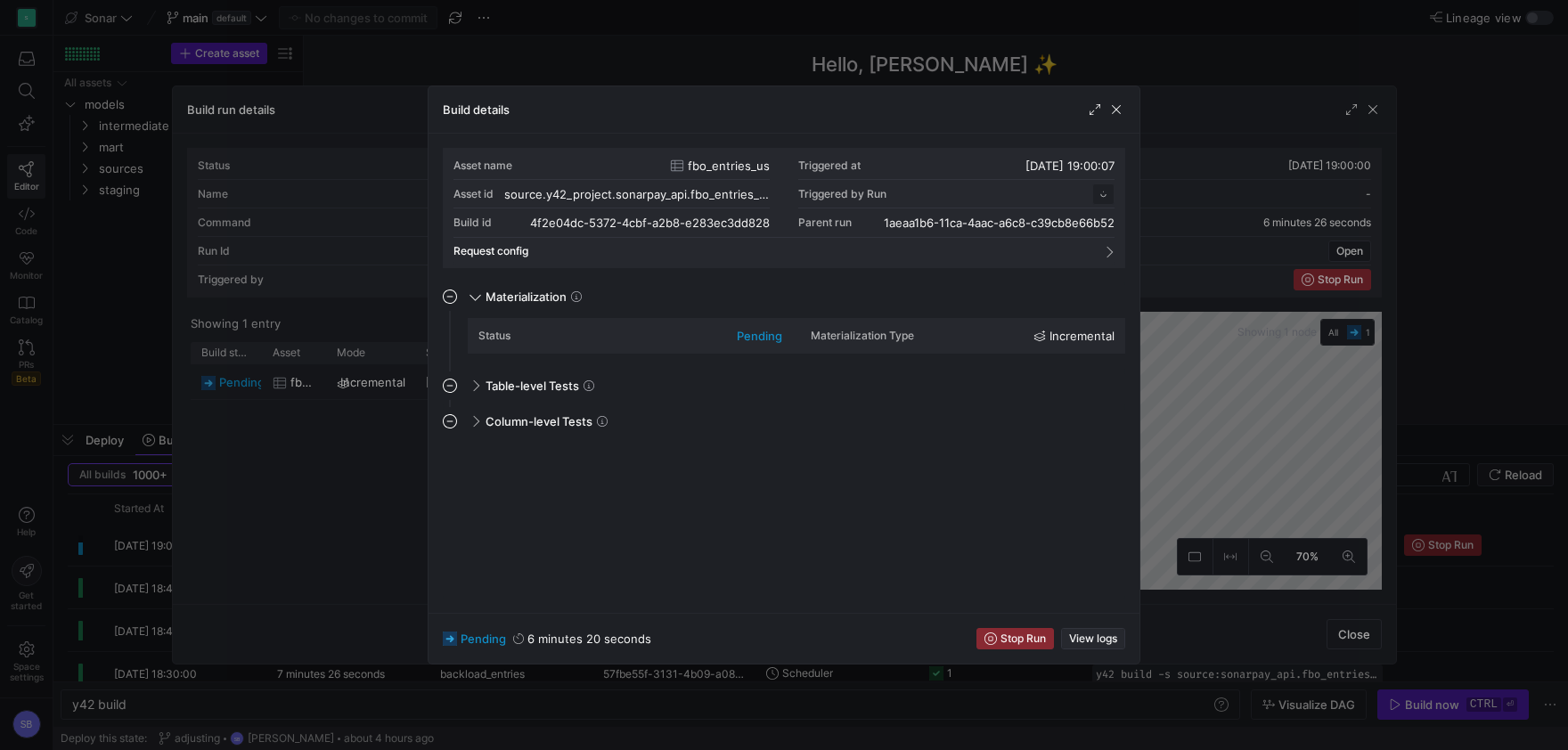
click at [1111, 632] on span "button" at bounding box center [1093, 639] width 62 height 20
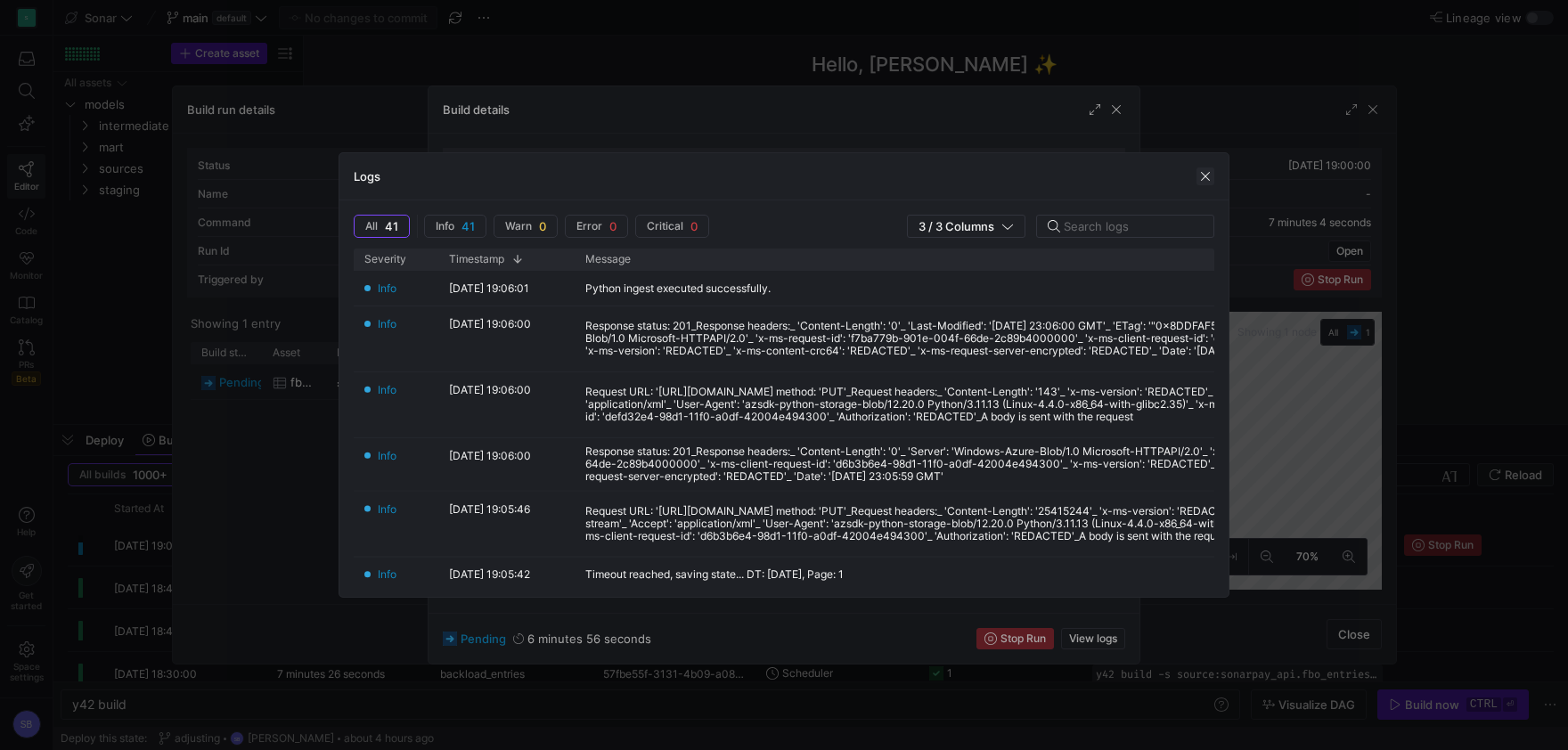
click at [1202, 177] on span "button" at bounding box center [1205, 177] width 18 height 18
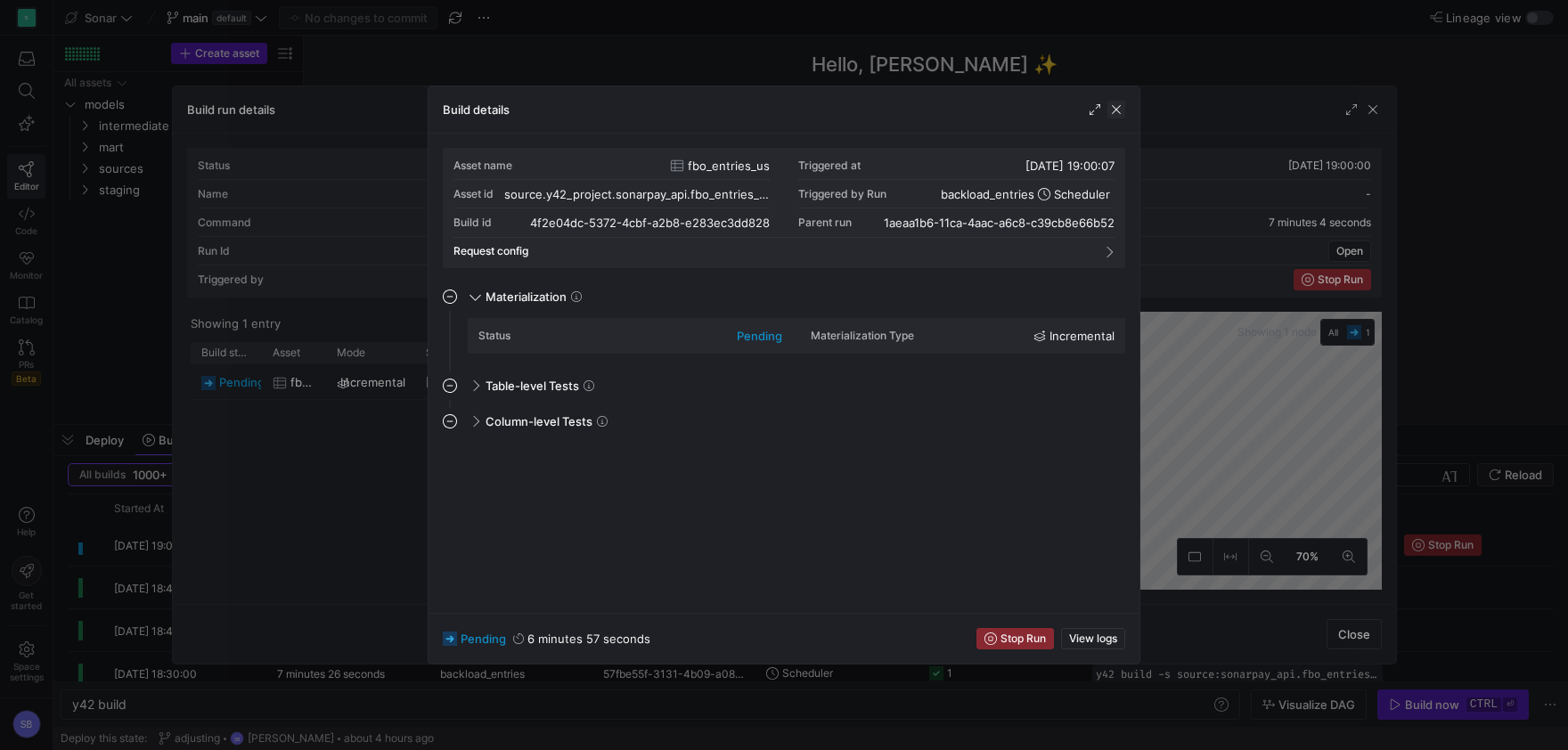
click at [1121, 108] on span "button" at bounding box center [1116, 109] width 18 height 18
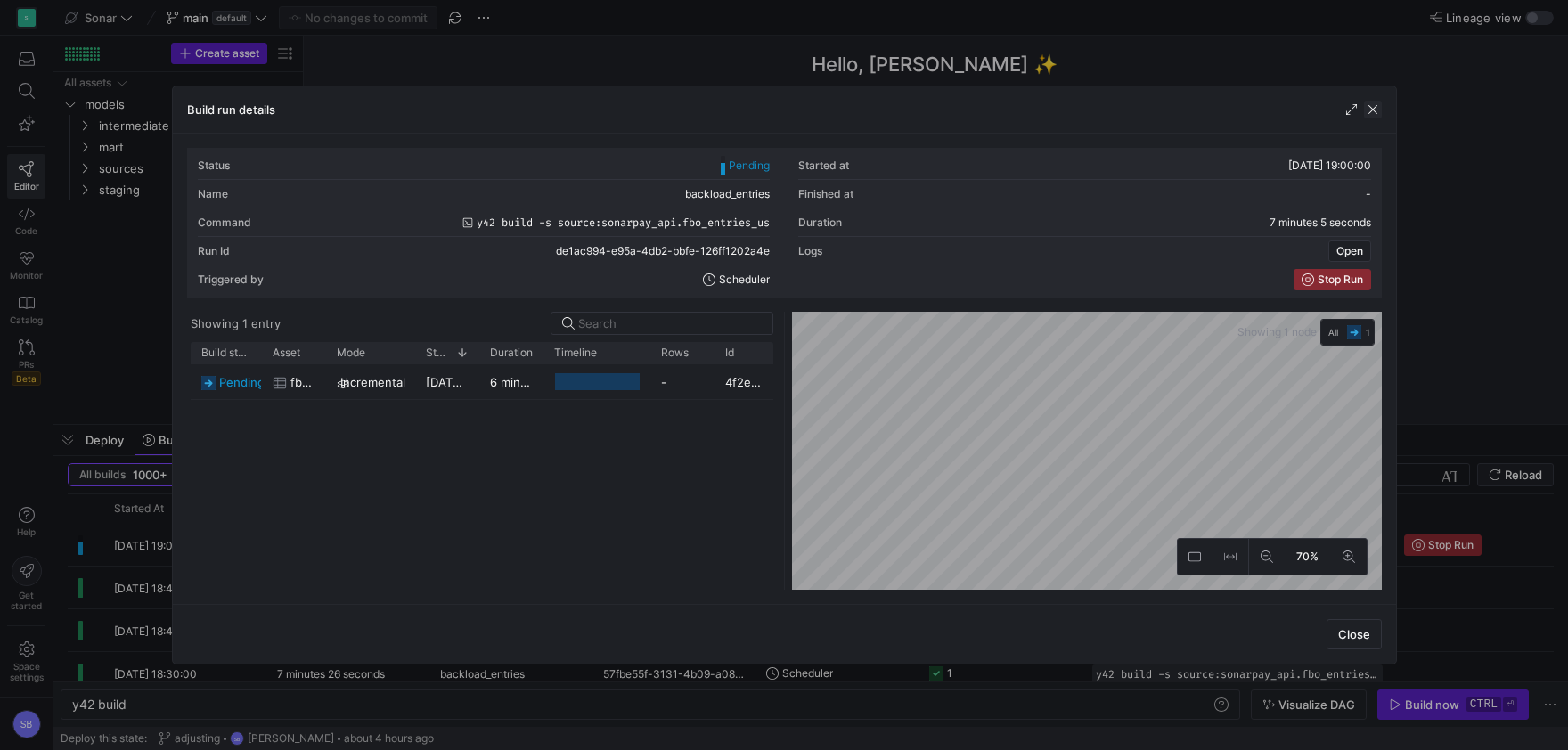
click at [1375, 110] on span "button" at bounding box center [1373, 109] width 18 height 18
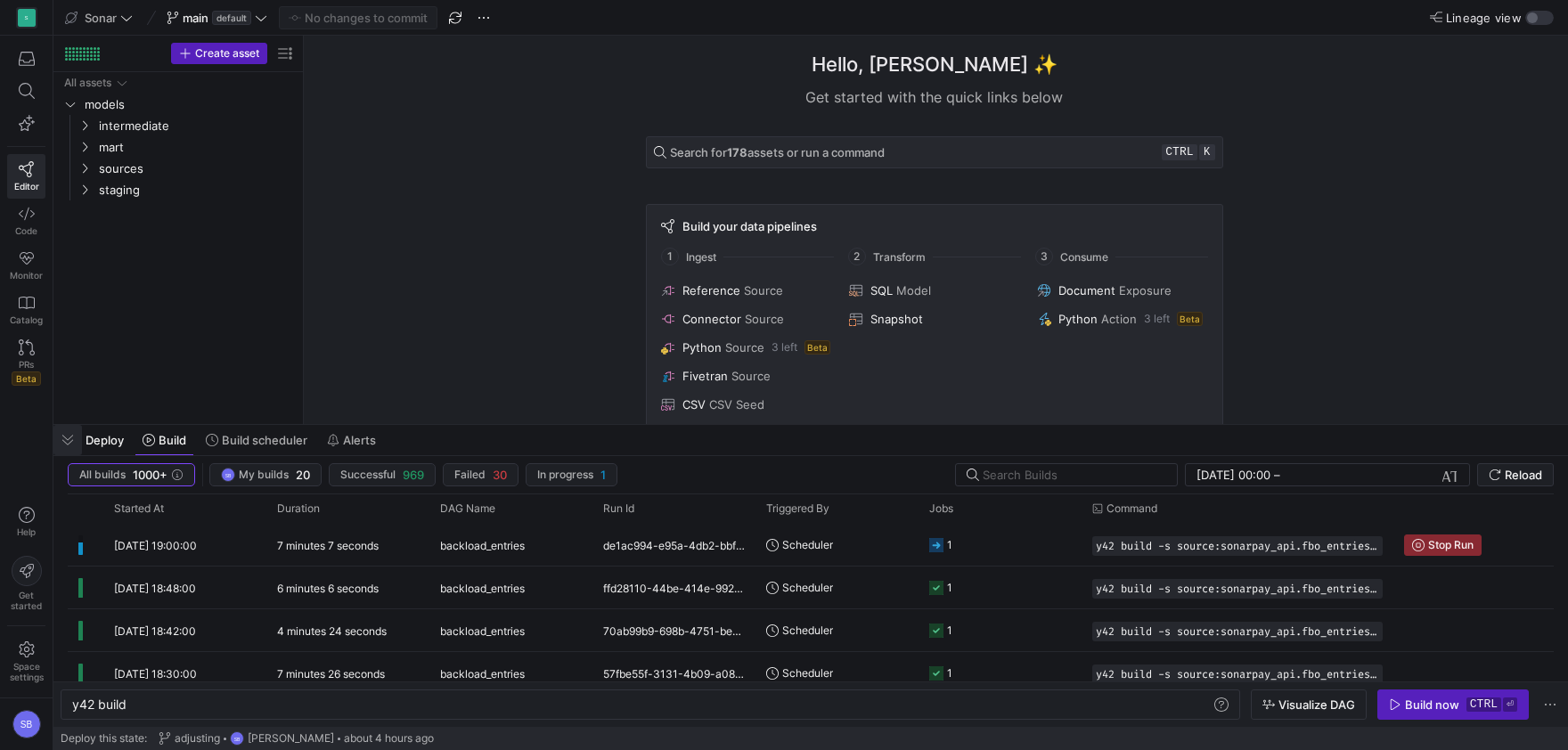
click at [69, 436] on span "button" at bounding box center [67, 439] width 28 height 30
